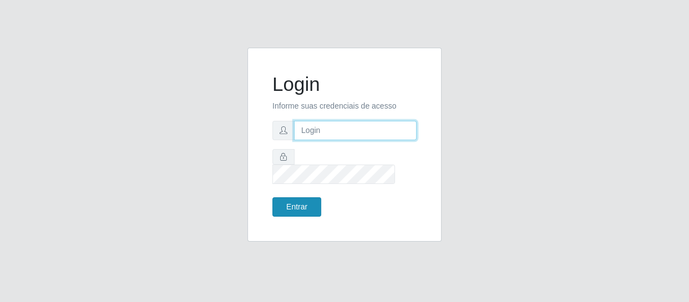
type input "[EMAIL_ADDRESS][DOMAIN_NAME]"
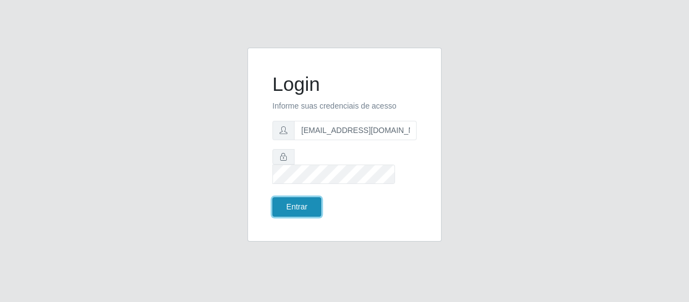
click at [307, 198] on button "Entrar" at bounding box center [296, 206] width 49 height 19
click at [302, 201] on button "Entrar" at bounding box center [296, 206] width 49 height 19
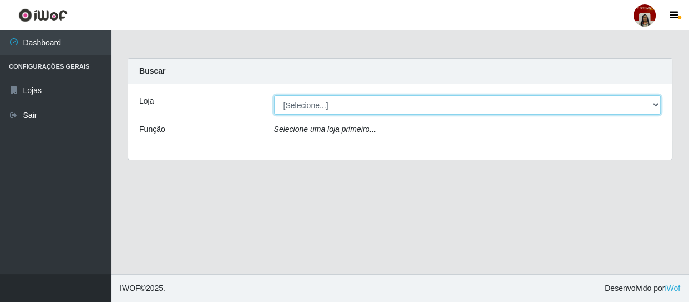
click at [327, 105] on select "[Selecione...] Mar Vermelho - Loja 04" at bounding box center [467, 104] width 387 height 19
select select "251"
click at [274, 95] on select "[Selecione...] Mar Vermelho - Loja 04" at bounding box center [467, 104] width 387 height 19
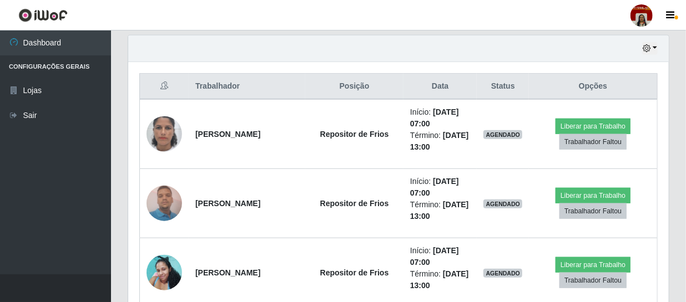
scroll to position [403, 0]
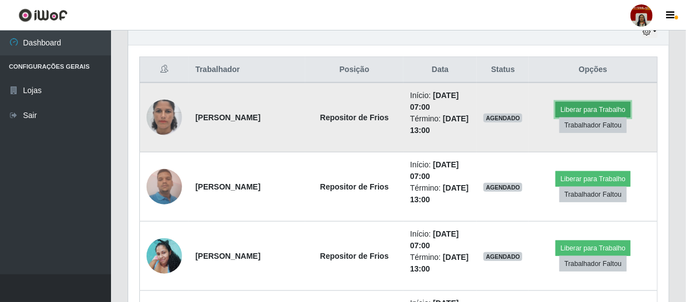
click at [605, 106] on button "Liberar para Trabalho" at bounding box center [592, 110] width 75 height 16
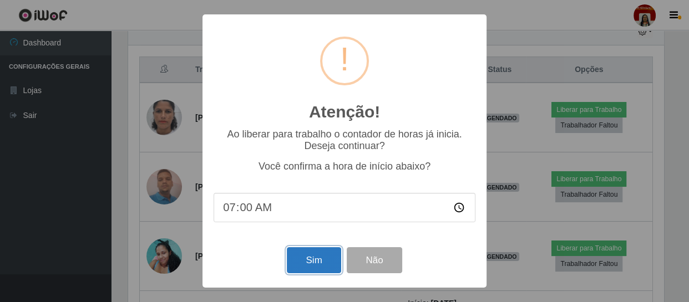
click at [310, 262] on button "Sim" at bounding box center [314, 260] width 54 height 26
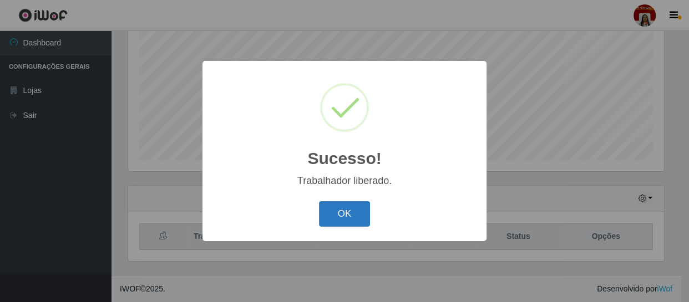
click at [340, 214] on button "OK" at bounding box center [345, 214] width 52 height 26
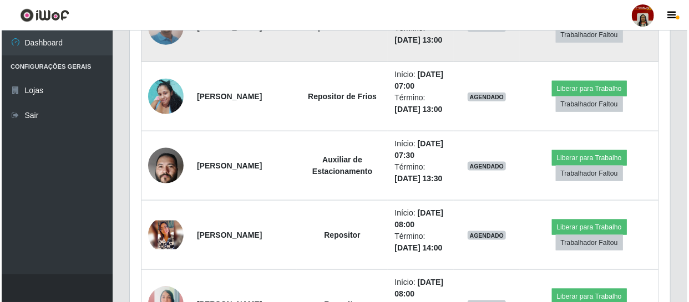
scroll to position [589, 0]
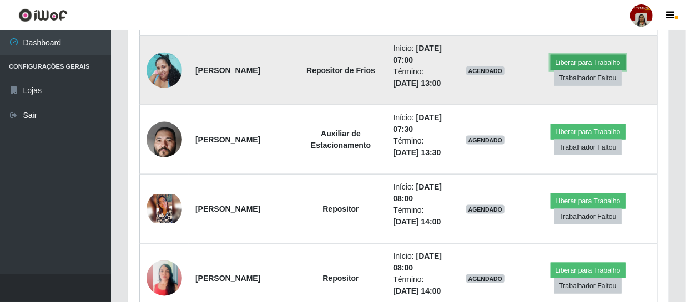
click at [616, 70] on button "Liberar para Trabalho" at bounding box center [587, 63] width 75 height 16
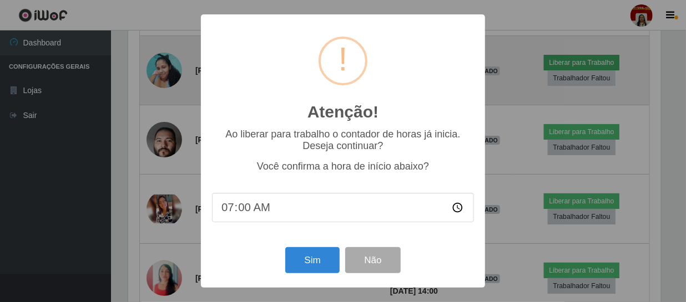
scroll to position [230, 535]
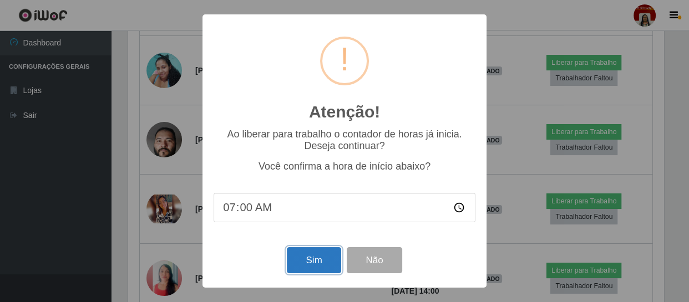
click at [310, 265] on button "Sim" at bounding box center [314, 260] width 54 height 26
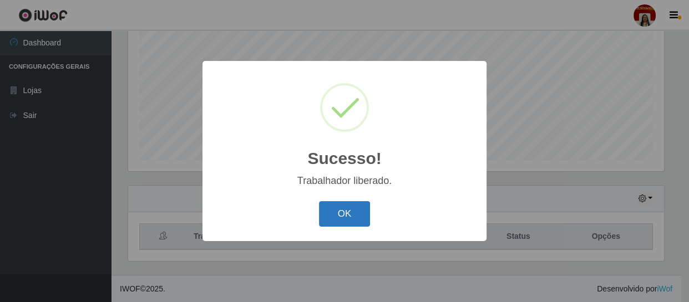
click at [329, 216] on button "OK" at bounding box center [345, 214] width 52 height 26
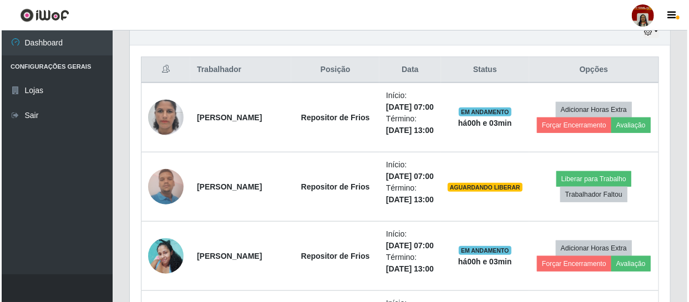
scroll to position [454, 0]
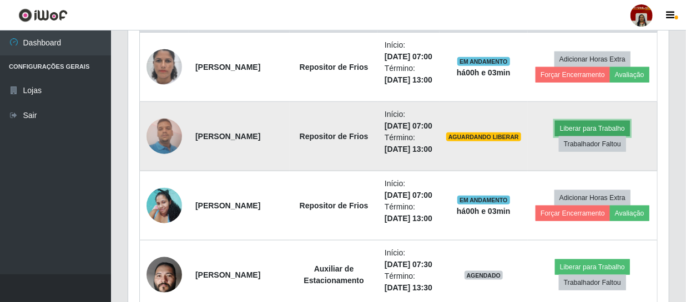
click at [589, 136] on button "Liberar para Trabalho" at bounding box center [592, 129] width 75 height 16
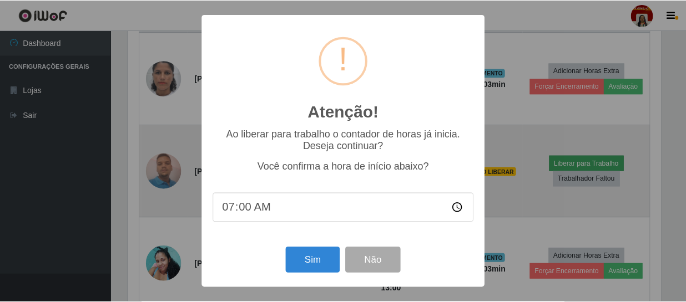
scroll to position [230, 535]
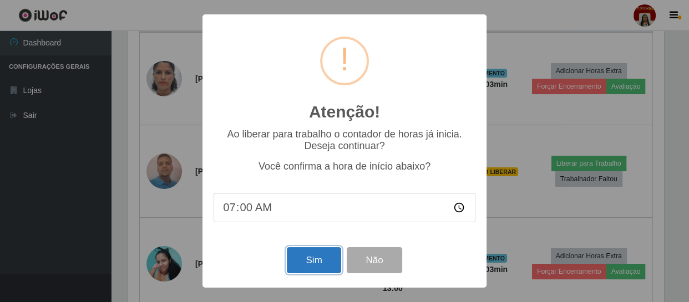
click at [304, 262] on button "Sim" at bounding box center [314, 260] width 54 height 26
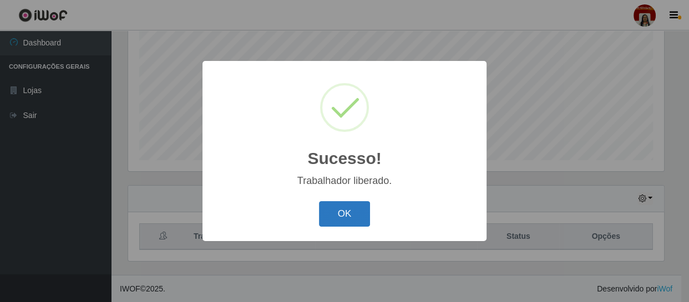
click at [338, 212] on button "OK" at bounding box center [345, 214] width 52 height 26
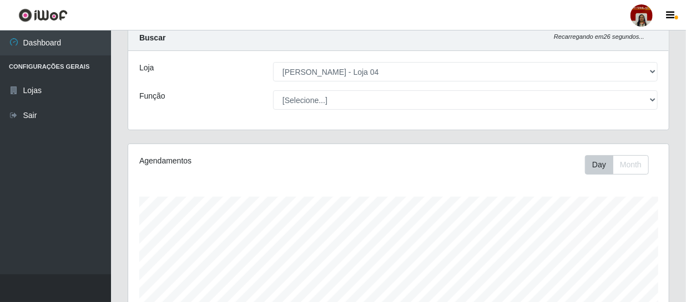
scroll to position [50, 0]
